Goal: Transaction & Acquisition: Subscribe to service/newsletter

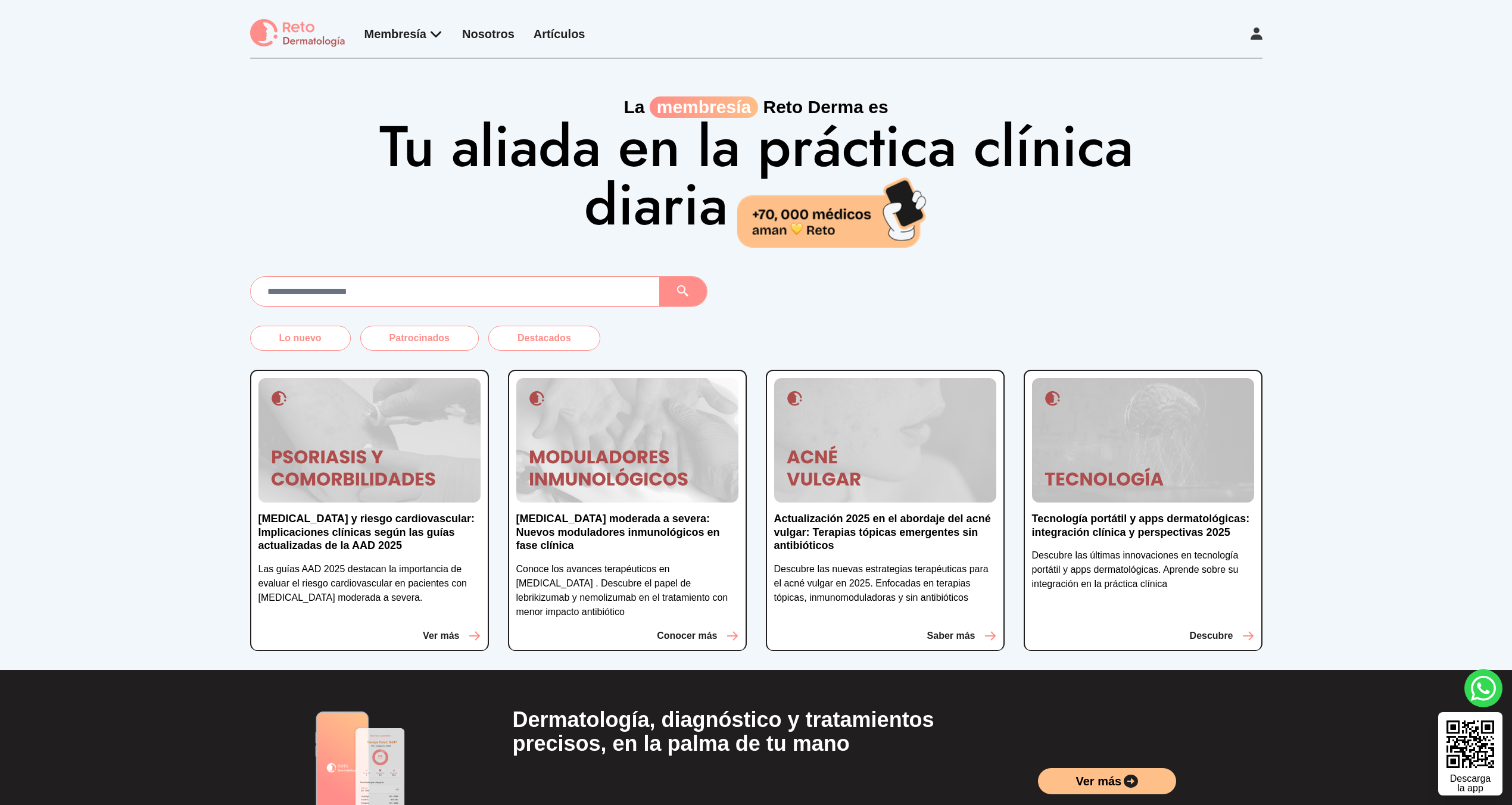
click at [1240, 35] on div "Membresía App Reto Dermatología Examen CMD Eventos Bolsa de empleo Club de bene…" at bounding box center [756, 38] width 1012 height 39
click at [1258, 32] on icon at bounding box center [1256, 33] width 12 height 13
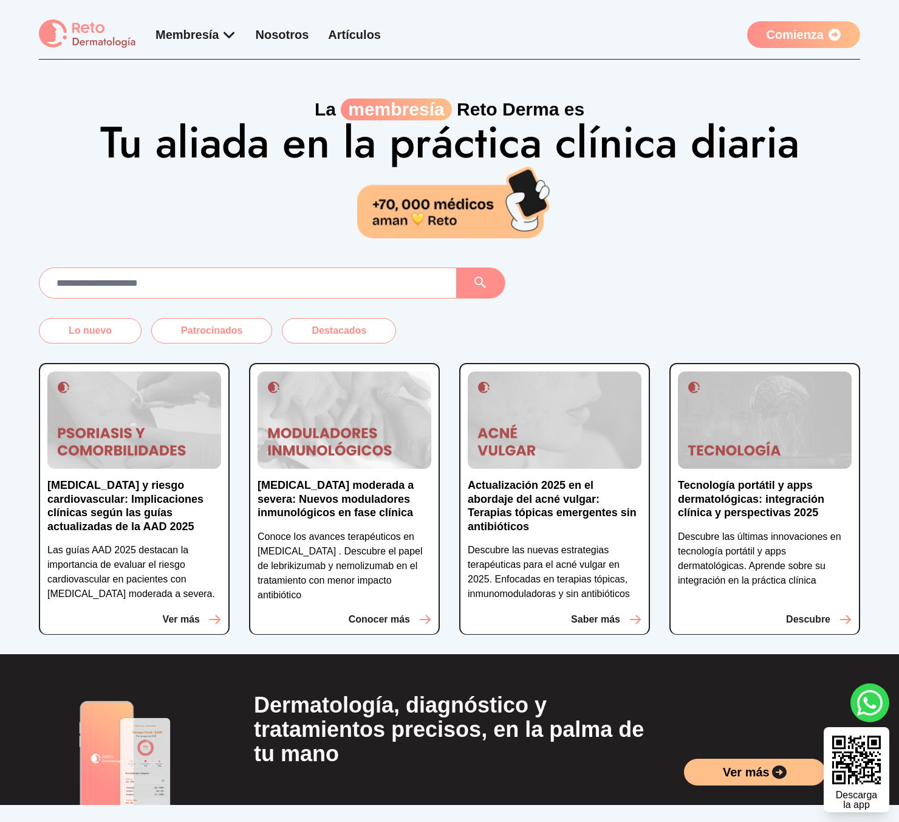
click at [789, 42] on link "Comienza" at bounding box center [803, 34] width 113 height 27
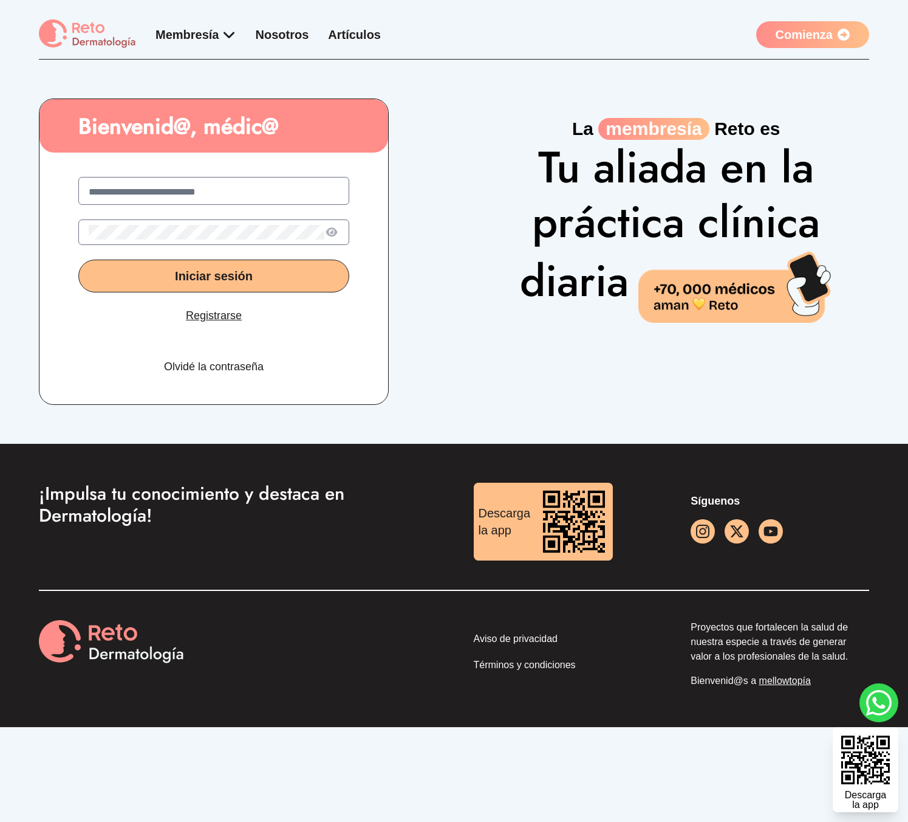
click at [224, 315] on link "Registrarse" at bounding box center [214, 315] width 56 height 17
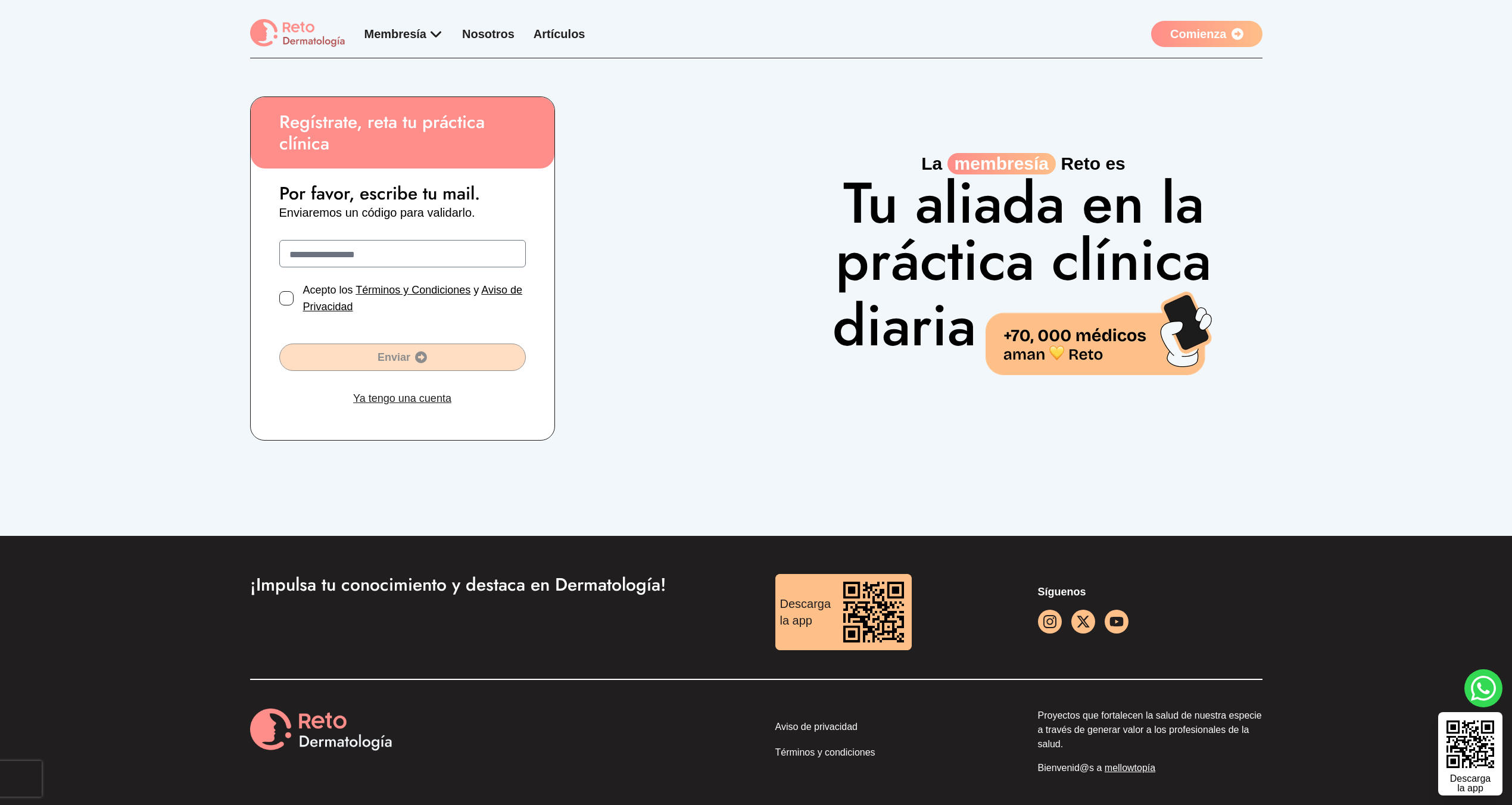
click at [250, 91] on div "Regístrate, reta tu práctica clínica Por favor, escribe tu mail. Enviaremos un …" at bounding box center [756, 297] width 1512 height 477
click at [261, 47] on img at bounding box center [297, 33] width 95 height 29
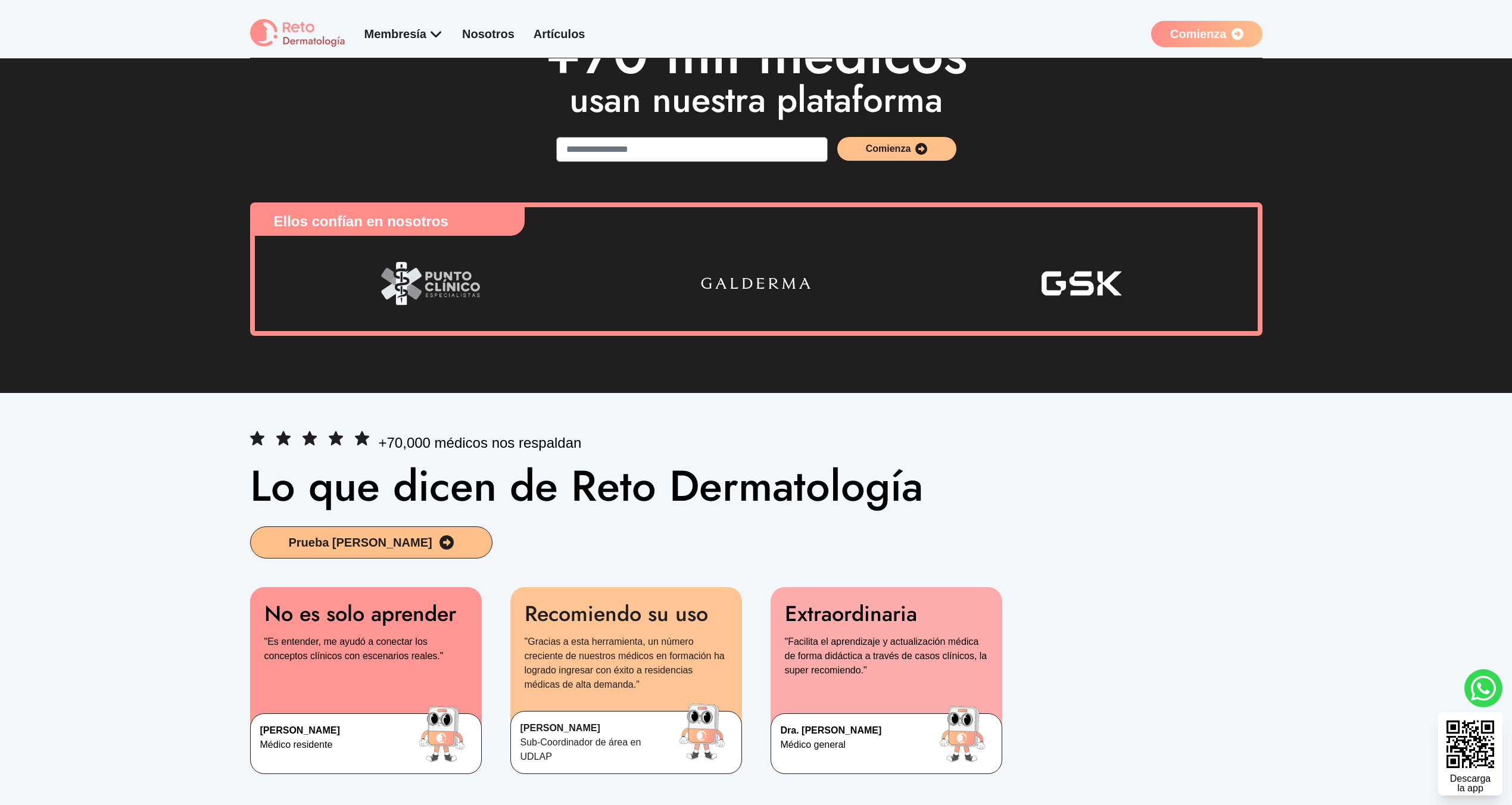
scroll to position [1495, 0]
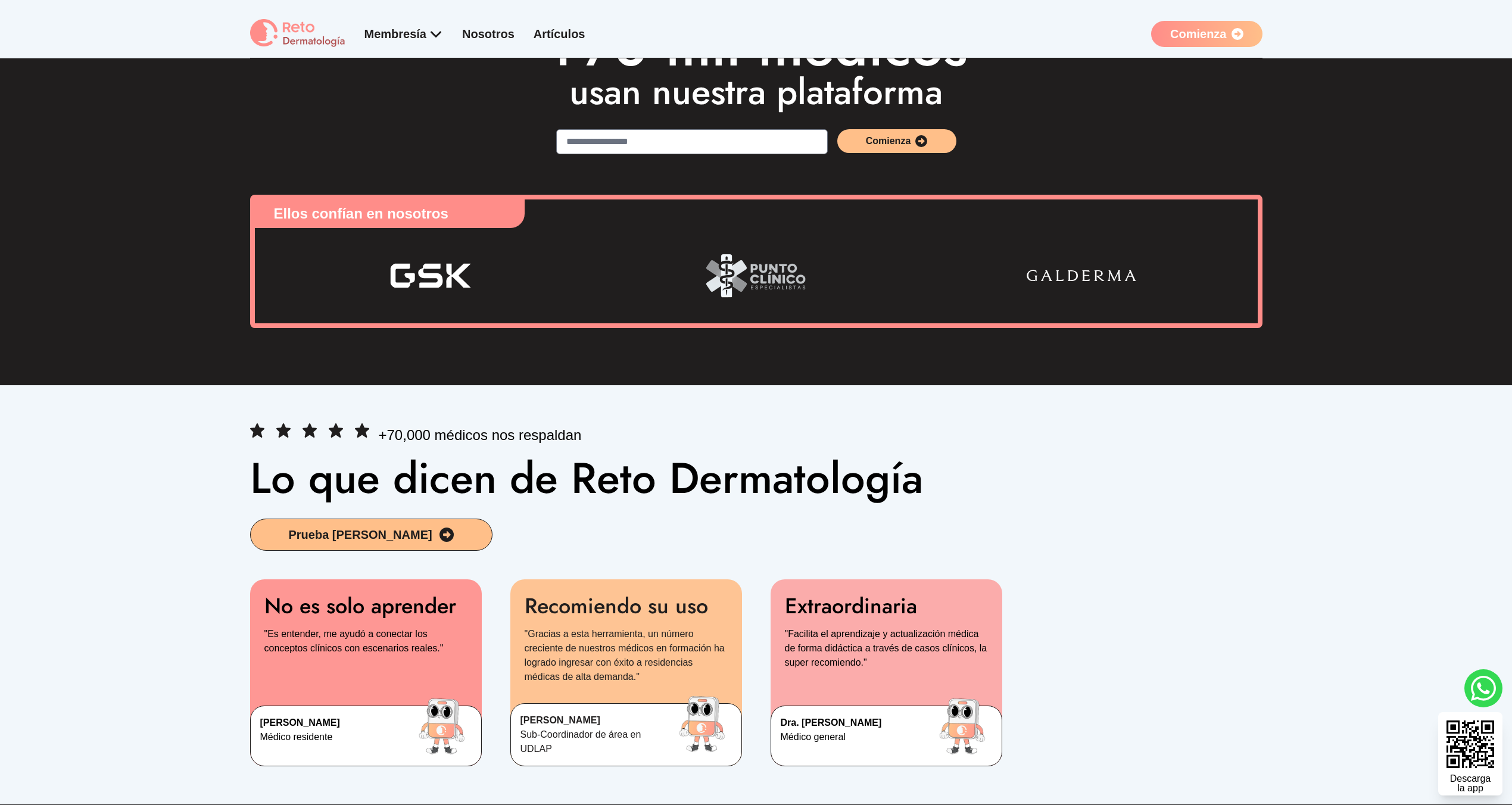
click at [181, 176] on div "+70 mil médicos usan nuestra plataforma Comienza Ellos confían en nosotros" at bounding box center [756, 172] width 1512 height 425
click at [202, 176] on div "+70 mil médicos usan nuestra plataforma Comienza Ellos confían en nosotros" at bounding box center [756, 172] width 1512 height 425
click at [190, 168] on div "+70 mil médicos usan nuestra plataforma Comienza Ellos confían en nosotros" at bounding box center [756, 172] width 1512 height 425
click at [115, 186] on div "+70 mil médicos usan nuestra plataforma Comienza Ellos confían en nosotros" at bounding box center [756, 172] width 1512 height 425
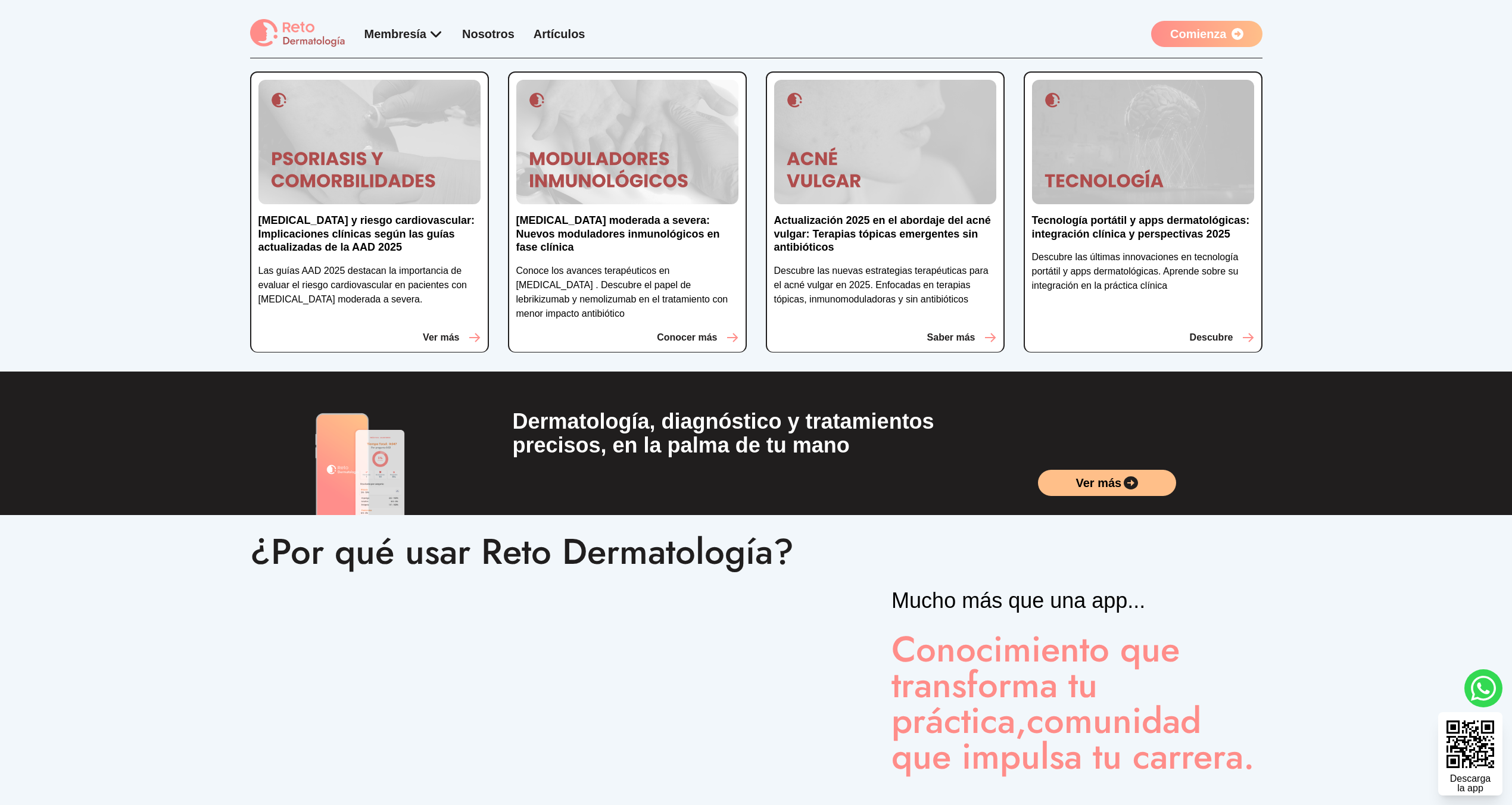
scroll to position [0, 0]
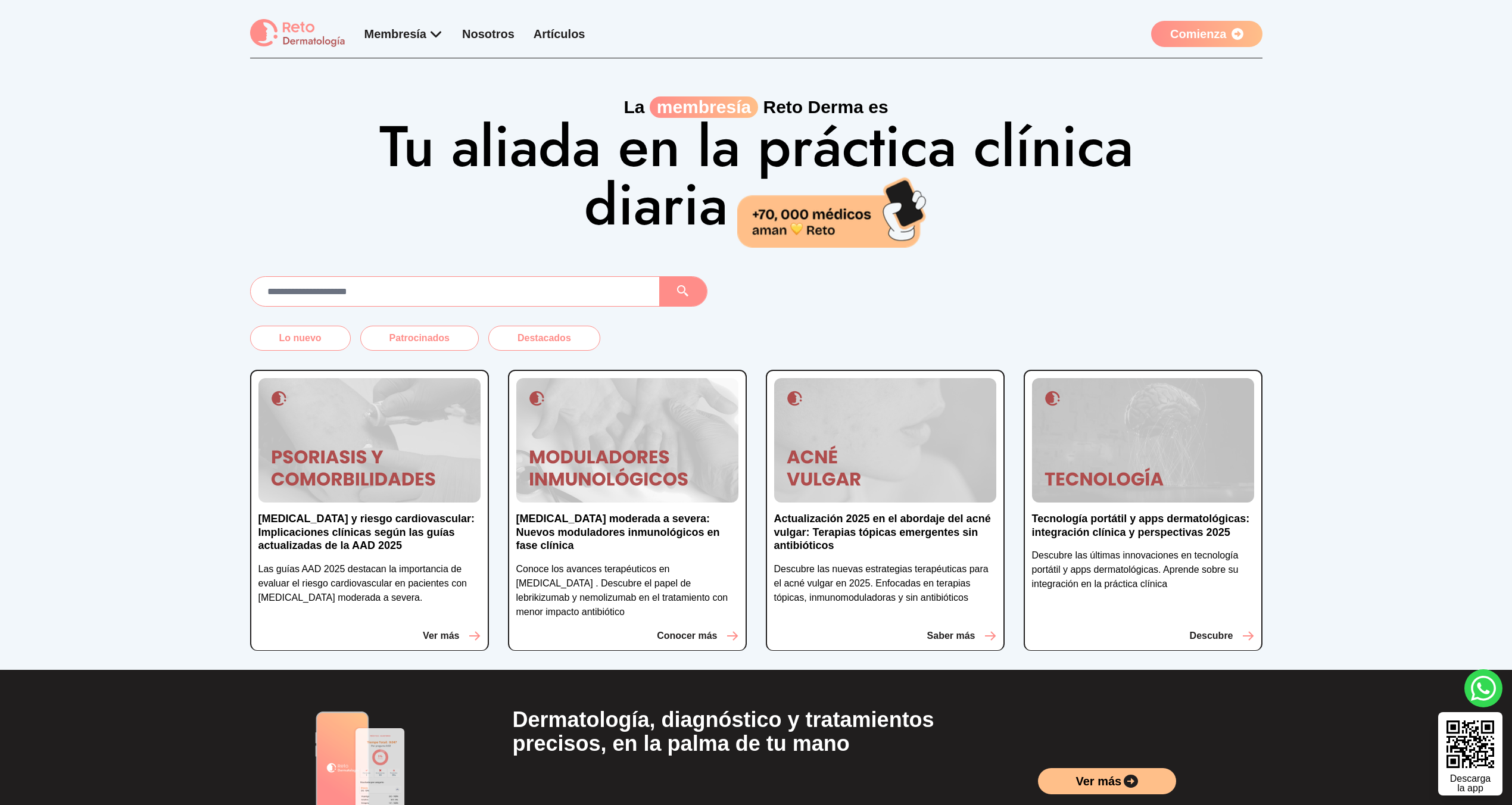
click at [232, 120] on div "La membresía [PERSON_NAME] es Tu aliada en la práctica clínica diaria" at bounding box center [756, 153] width 1512 height 189
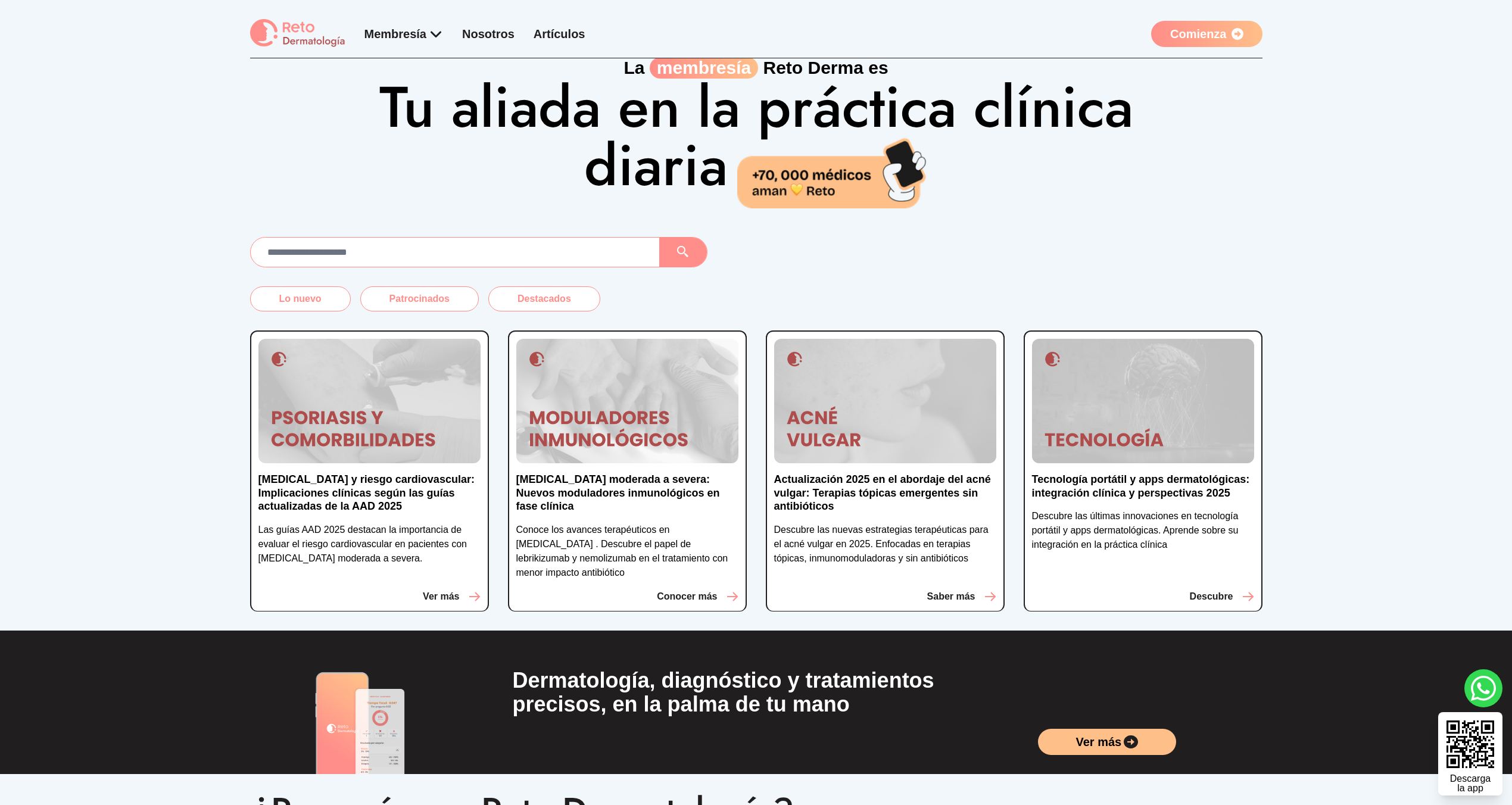
scroll to position [54, 0]
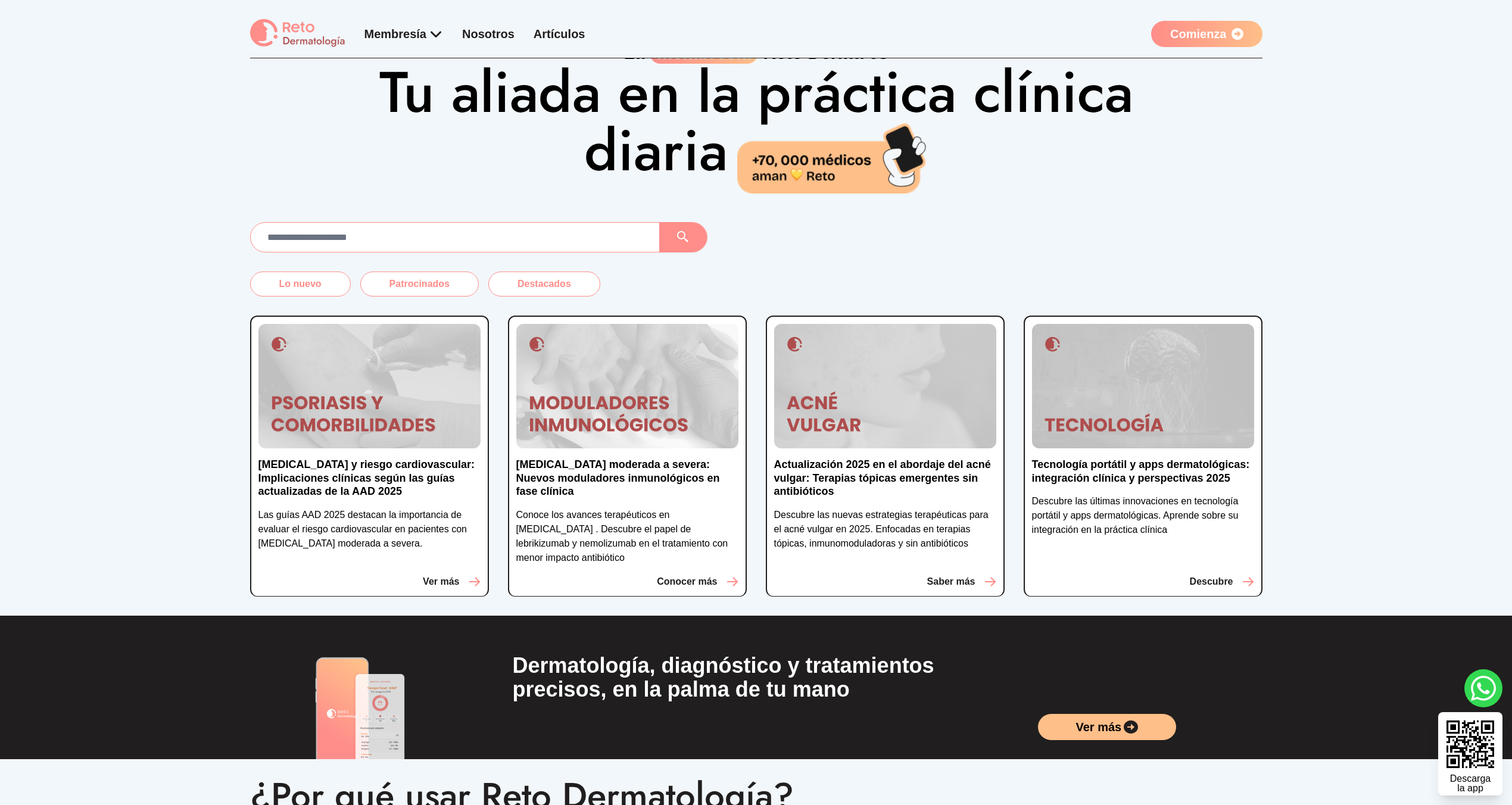
click at [231, 119] on div "La membresía [PERSON_NAME] es Tu aliada en la práctica clínica diaria" at bounding box center [756, 98] width 1512 height 189
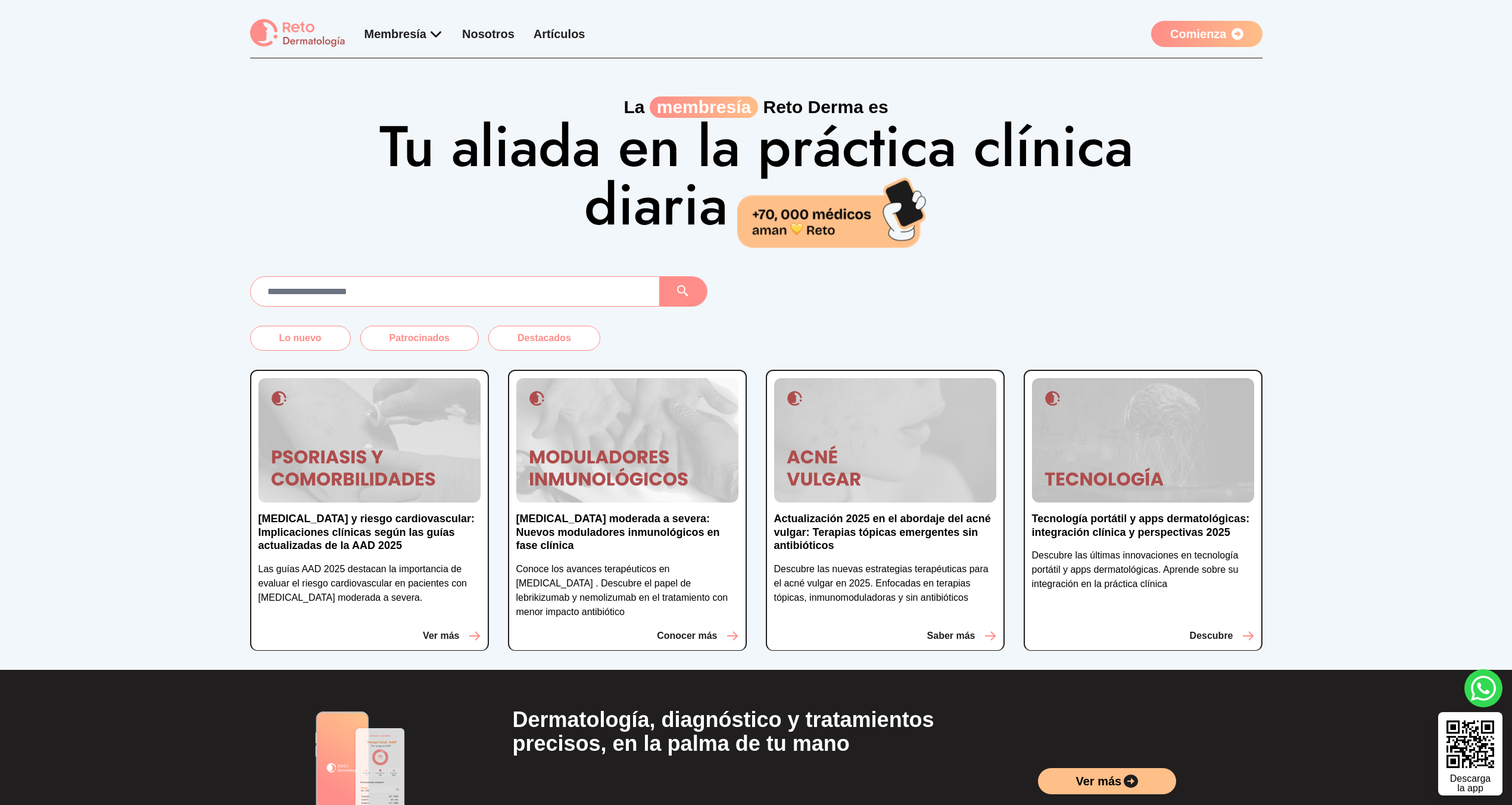
click at [158, 247] on div "La membresía [PERSON_NAME] es Tu aliada en la práctica clínica diaria" at bounding box center [756, 153] width 1512 height 189
